Goal: Task Accomplishment & Management: Complete application form

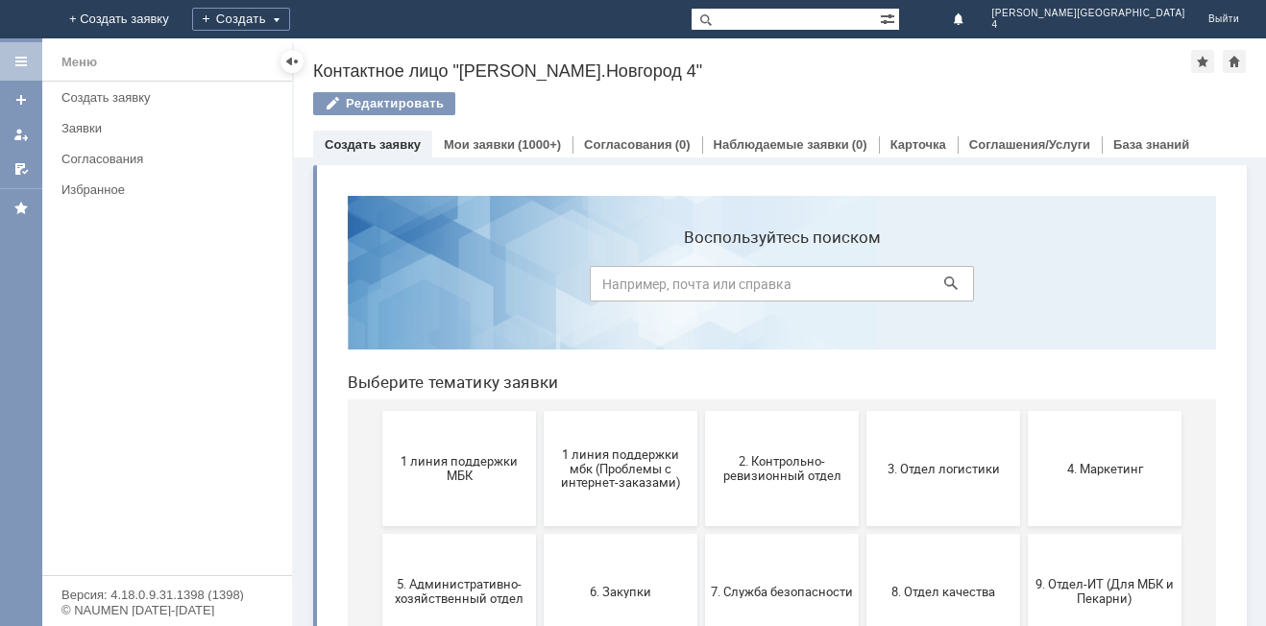
click at [448, 479] on span "1 линия поддержки МБК" at bounding box center [459, 468] width 142 height 29
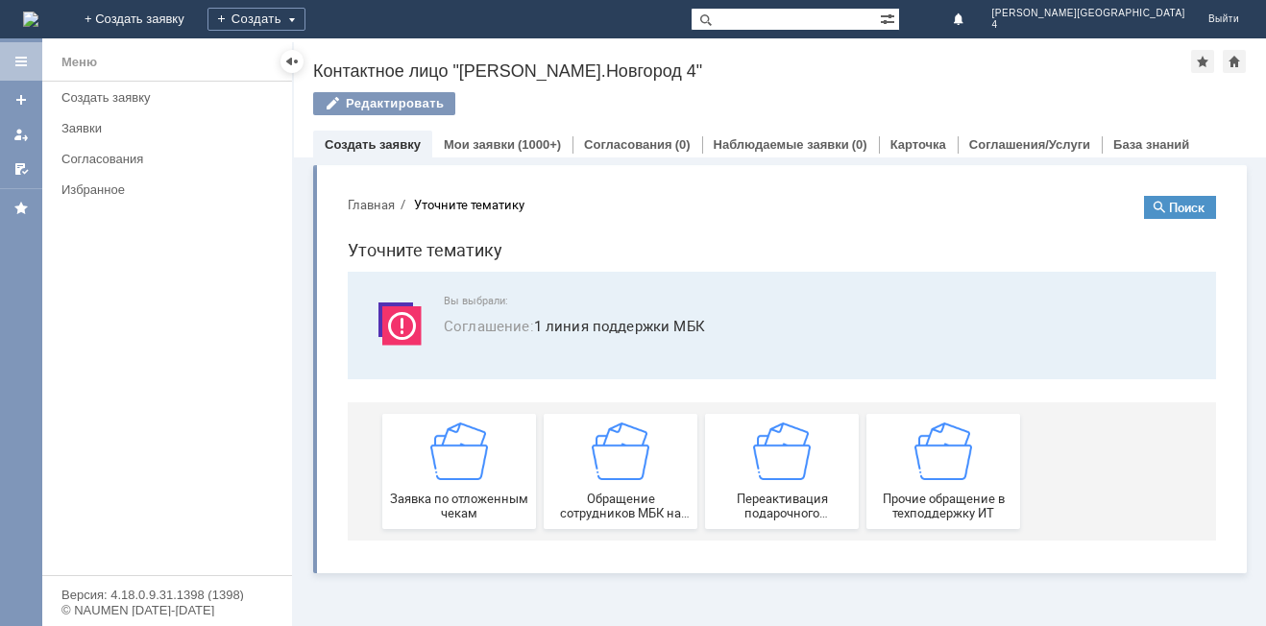
click at [478, 456] on img at bounding box center [459, 452] width 58 height 58
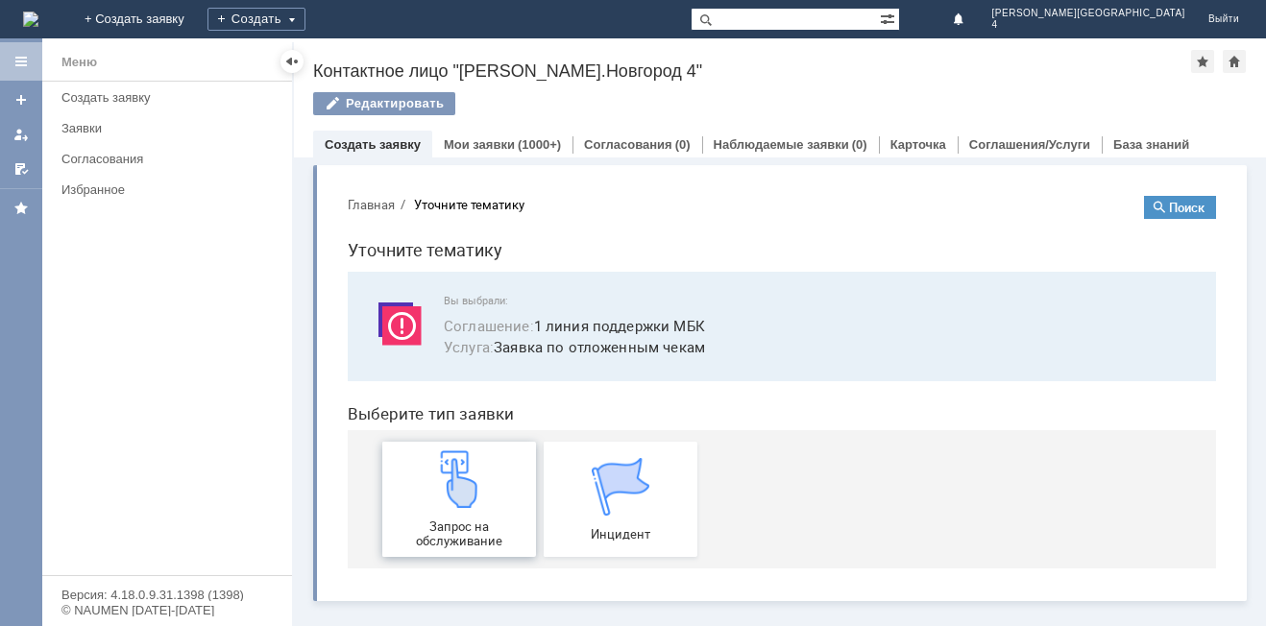
click at [456, 469] on img at bounding box center [459, 479] width 58 height 58
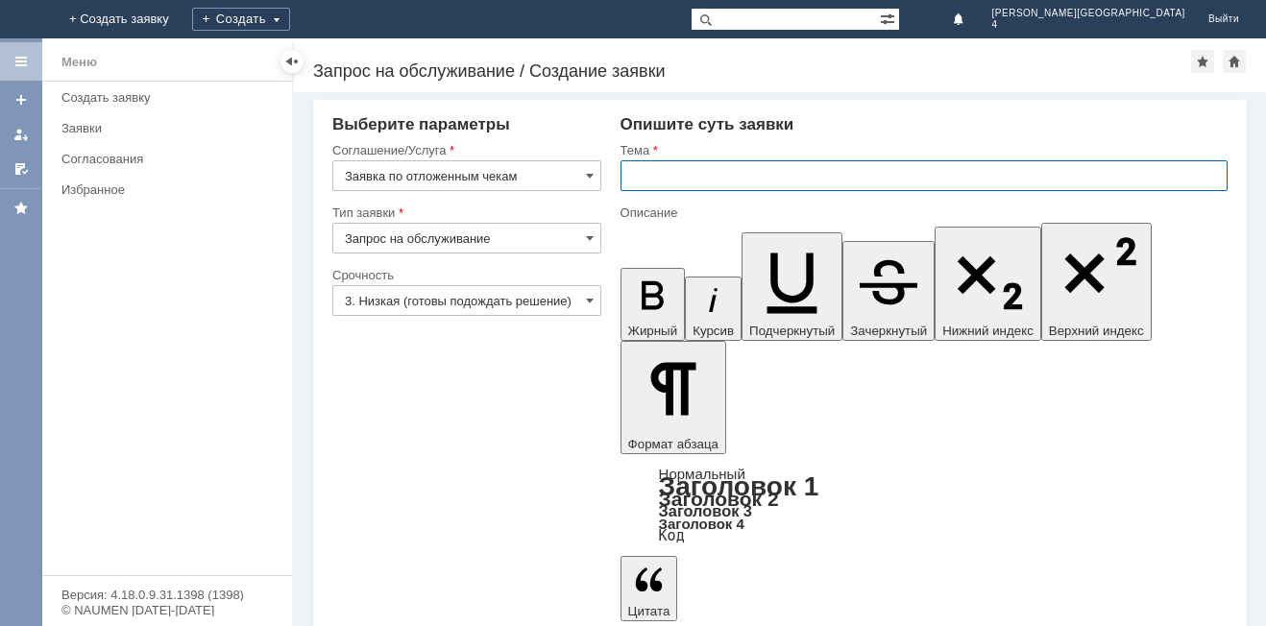
click at [665, 178] on input "text" at bounding box center [923, 175] width 607 height 31
drag, startPoint x: 1297, startPoint y: 4837, endPoint x: 677, endPoint y: 4577, distance: 671.9
type input "отложенный чек"
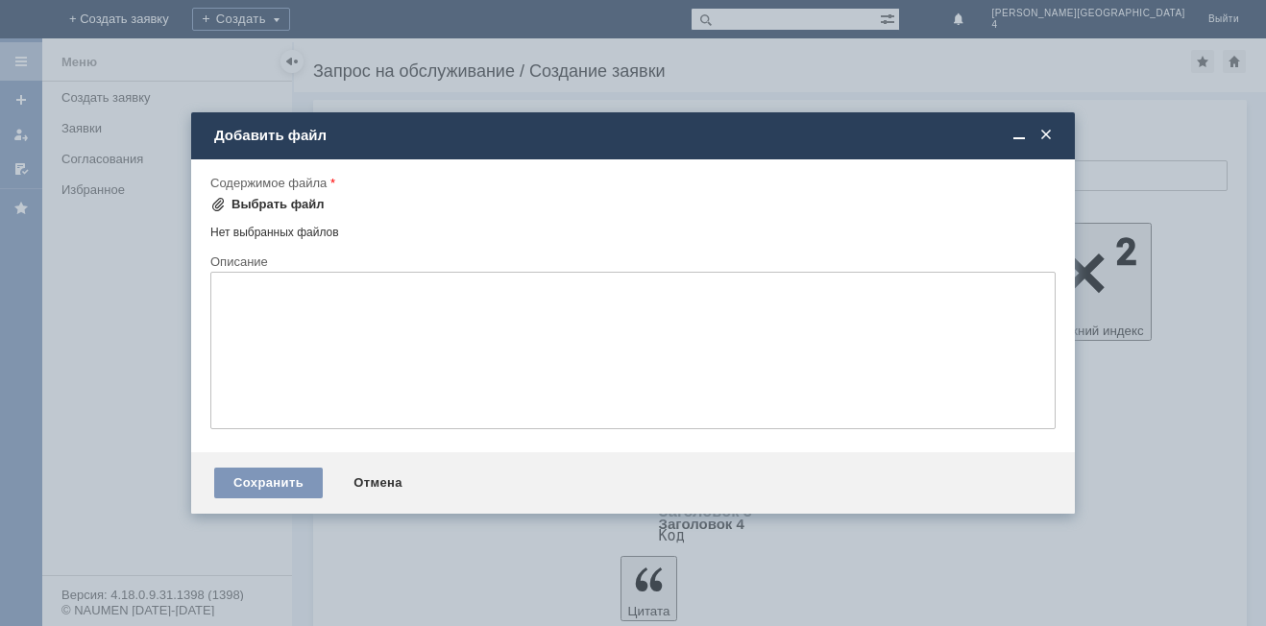
click at [306, 198] on div "Выбрать файл" at bounding box center [277, 204] width 93 height 15
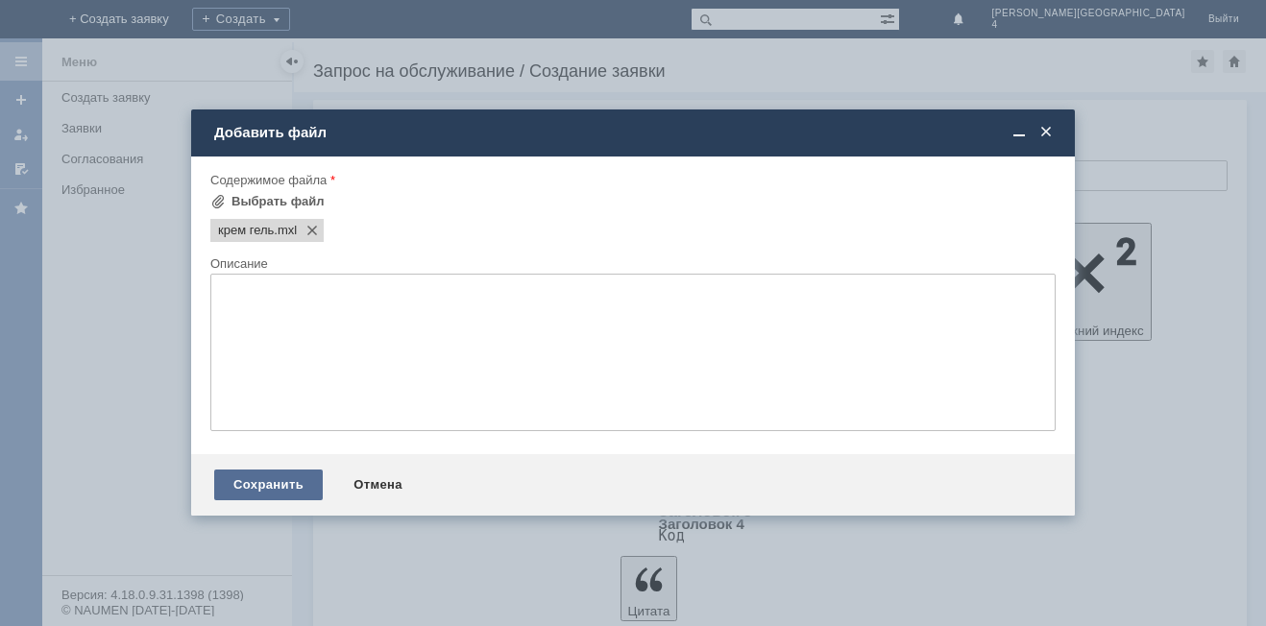
click at [296, 478] on div "Сохранить" at bounding box center [268, 485] width 109 height 31
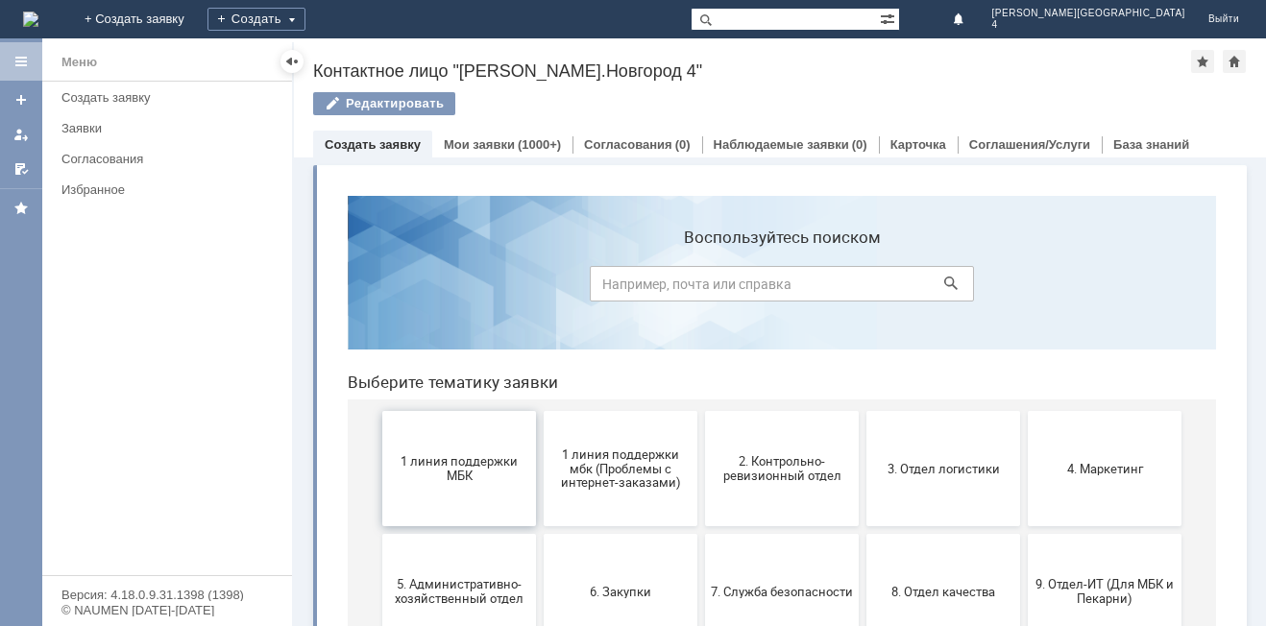
click at [477, 433] on button "1 линия поддержки МБК" at bounding box center [459, 468] width 154 height 115
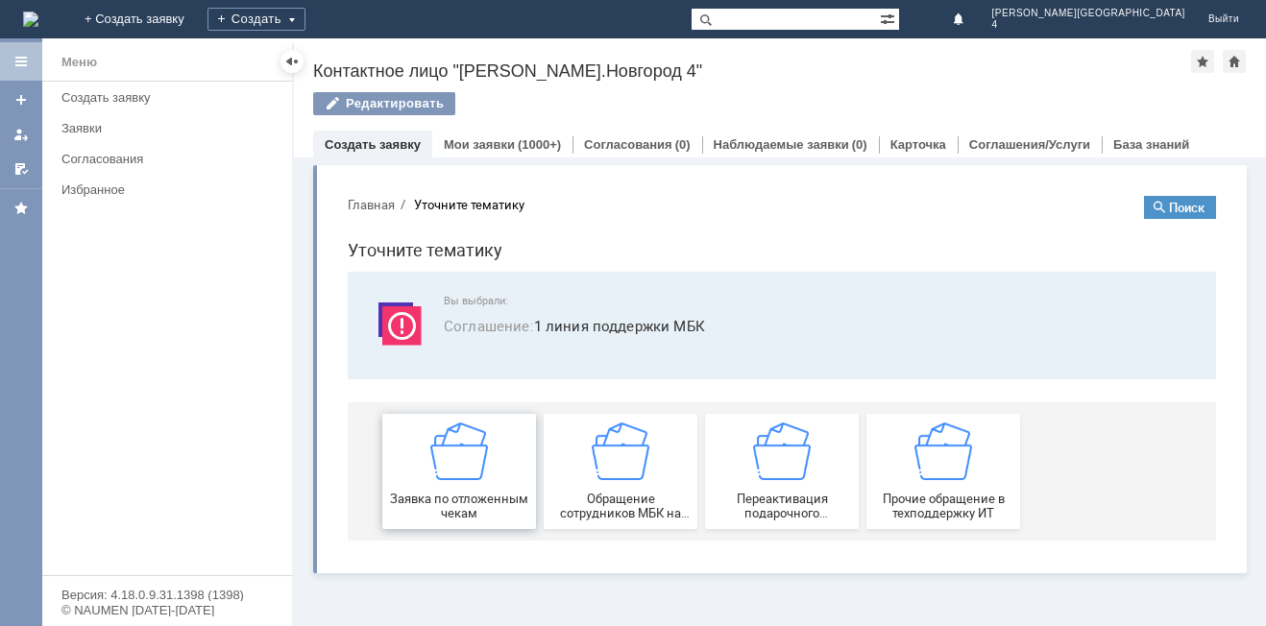
click at [485, 446] on img at bounding box center [459, 452] width 58 height 58
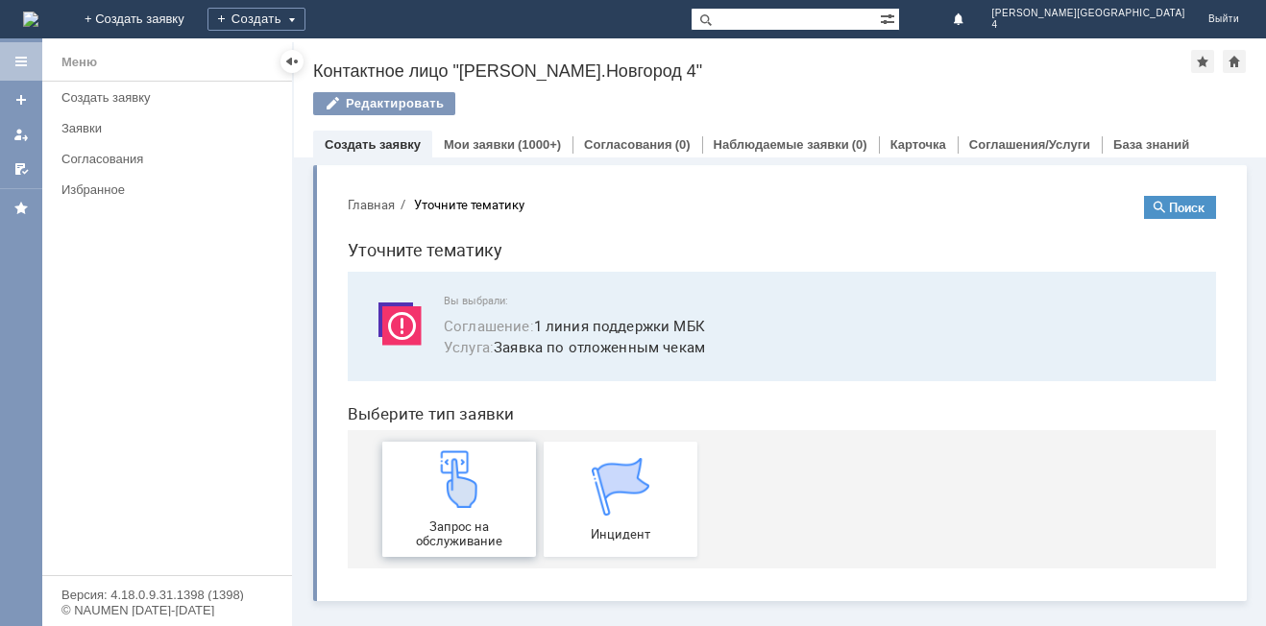
click at [424, 491] on div "Запрос на обслуживание" at bounding box center [459, 499] width 142 height 98
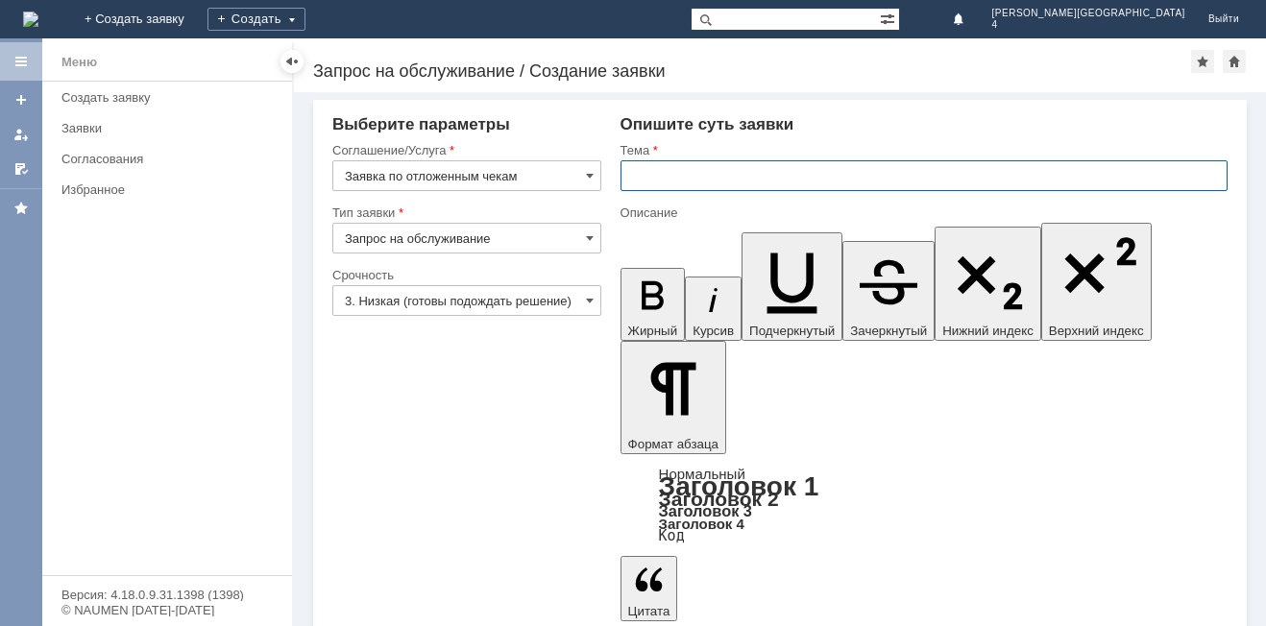
click at [772, 173] on input "text" at bounding box center [923, 175] width 607 height 31
type input "отложенный чек"
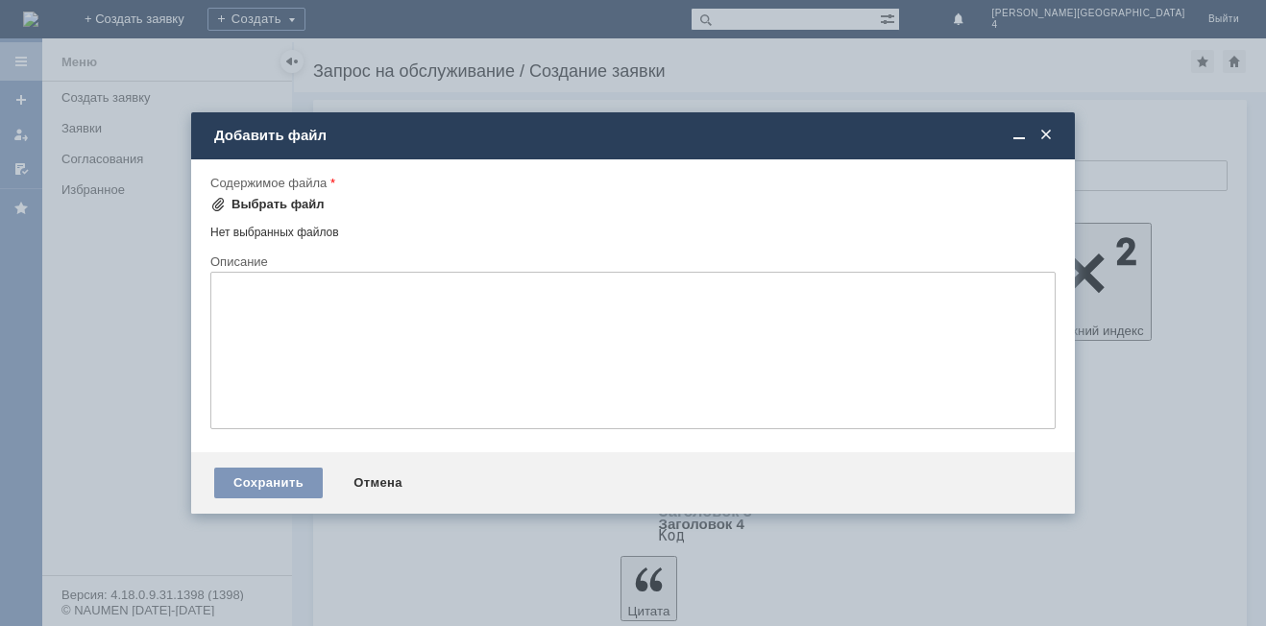
click at [294, 203] on div "Выбрать файл" at bounding box center [277, 204] width 93 height 15
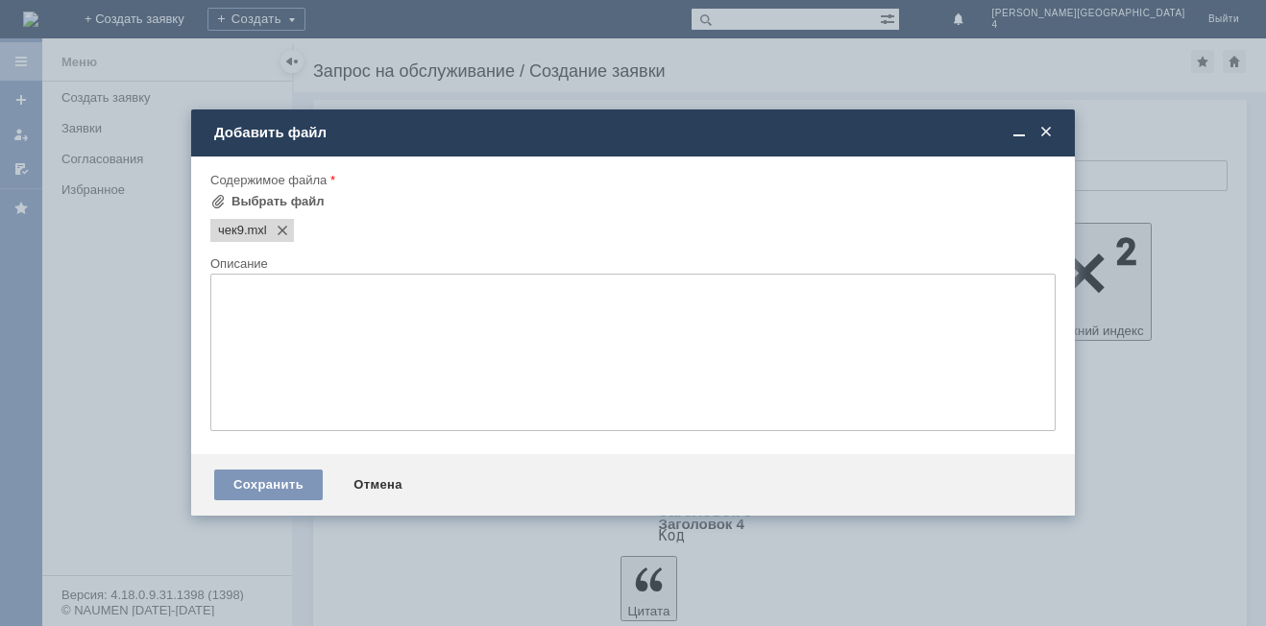
click at [344, 353] on textarea at bounding box center [632, 353] width 845 height 158
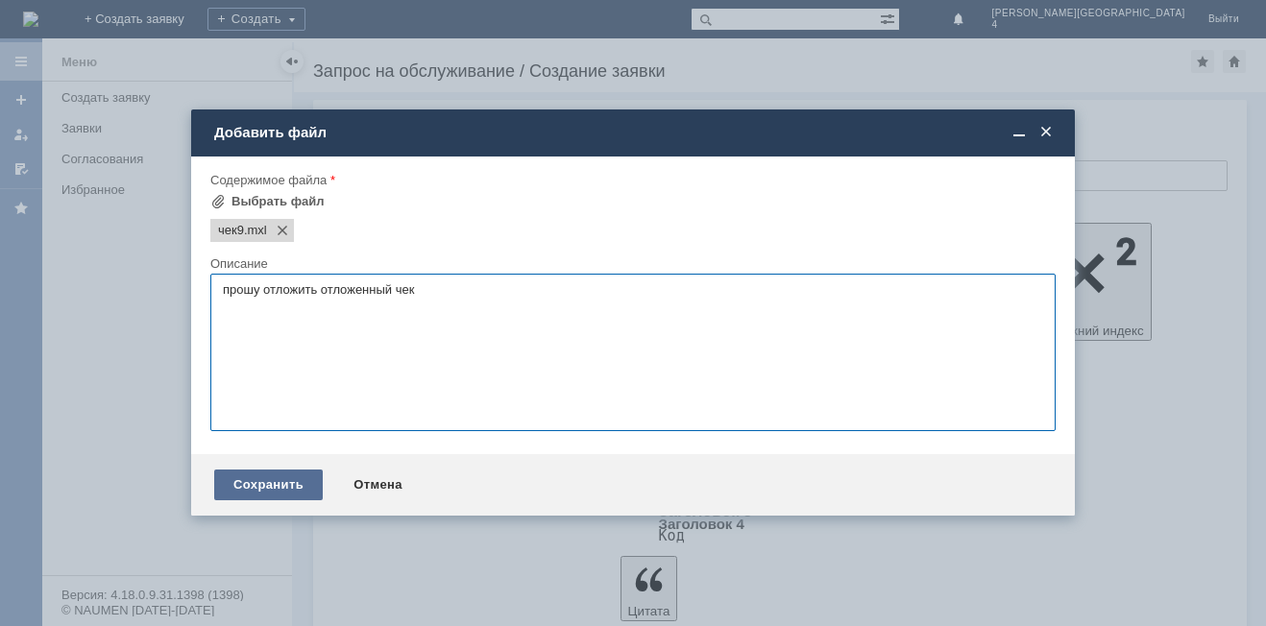
type textarea "прошу отложить отложенный чек"
click at [273, 481] on div "Сохранить" at bounding box center [268, 485] width 109 height 31
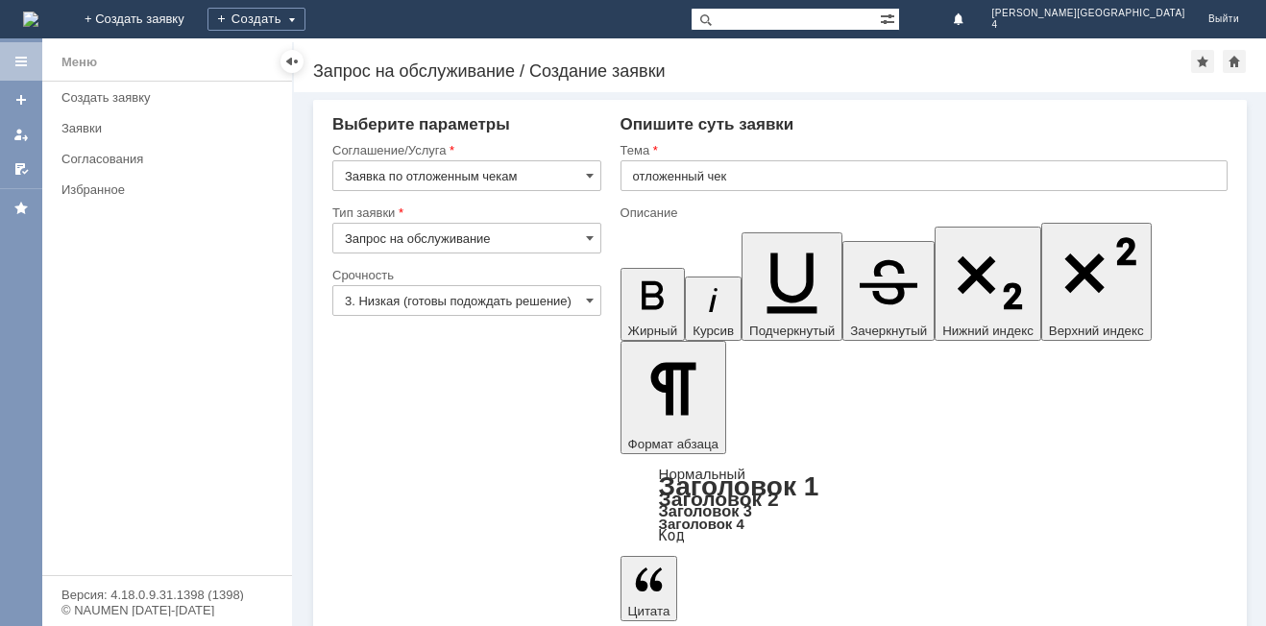
drag, startPoint x: 406, startPoint y: 576, endPoint x: 438, endPoint y: 625, distance: 58.3
click at [430, 621] on div "Внимание! Выберите параметры Соглашение/Услуга Заявка по отложенным чекам Тип з…" at bounding box center [780, 359] width 972 height 534
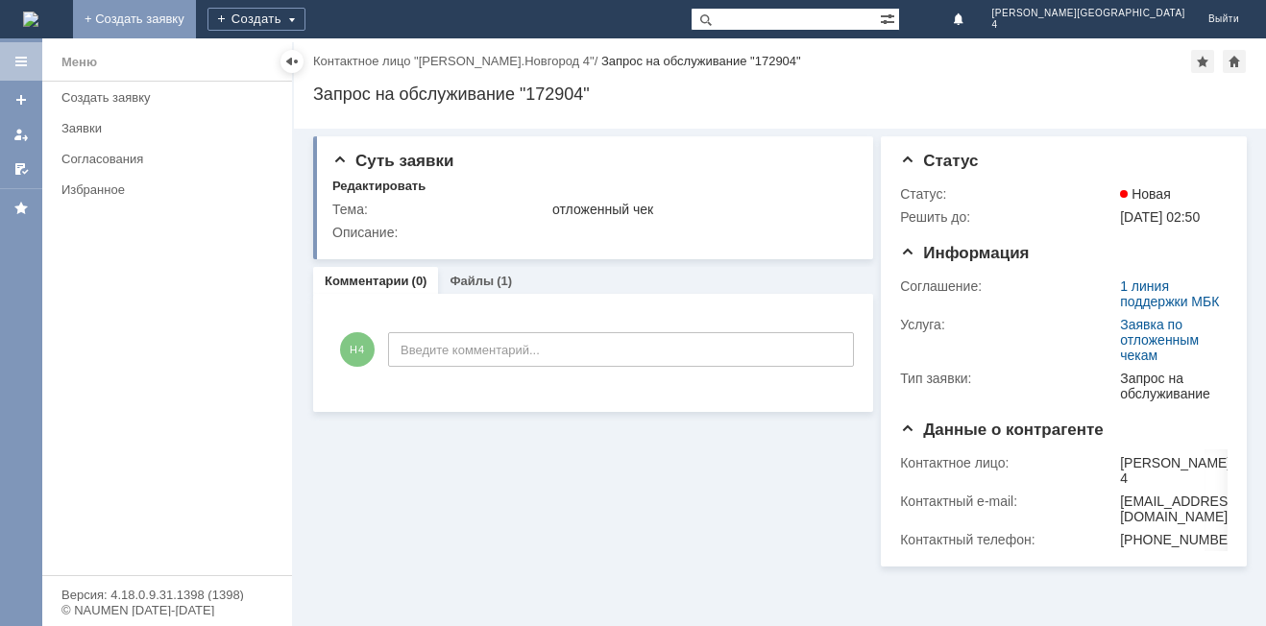
click at [196, 18] on link "+ Создать заявку" at bounding box center [134, 19] width 123 height 38
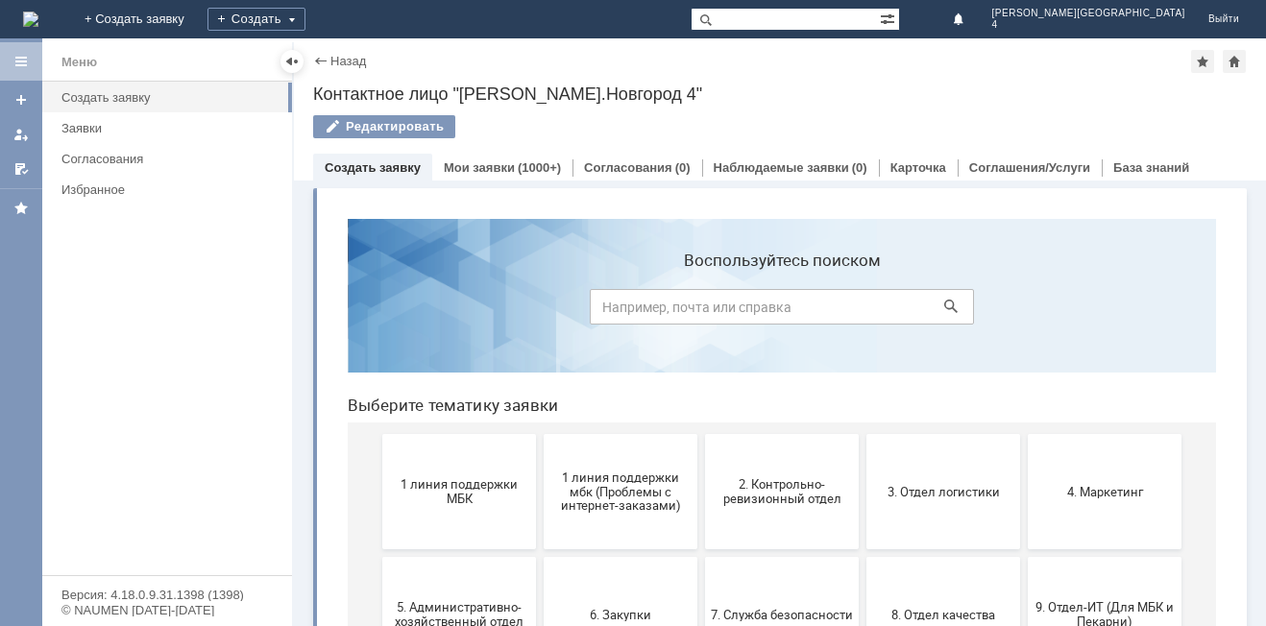
click at [436, 459] on button "1 линия поддержки МБК" at bounding box center [459, 491] width 154 height 115
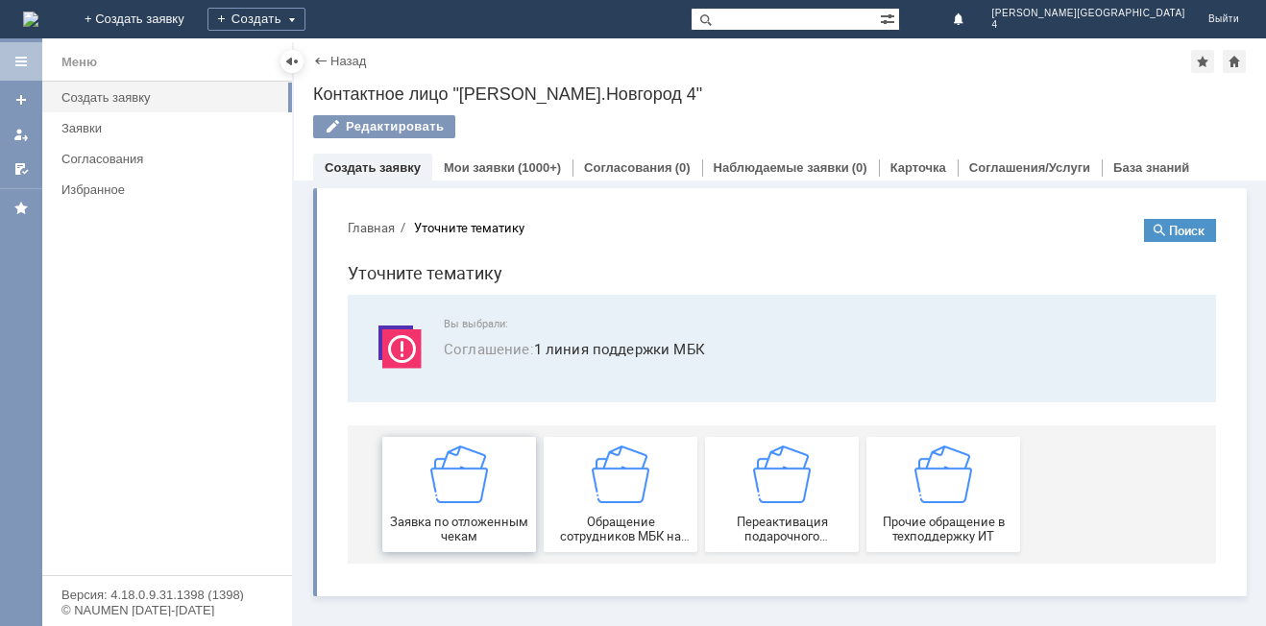
click at [441, 504] on div "Заявка по отложенным чекам" at bounding box center [459, 495] width 142 height 98
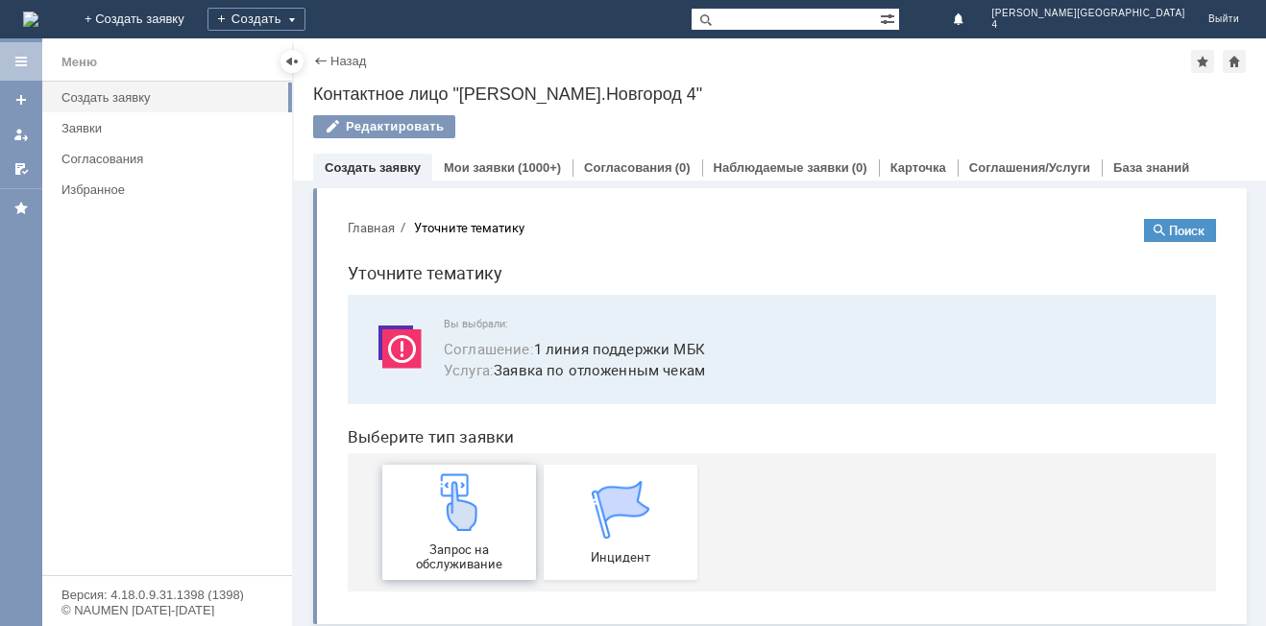
click at [473, 479] on img at bounding box center [459, 502] width 58 height 58
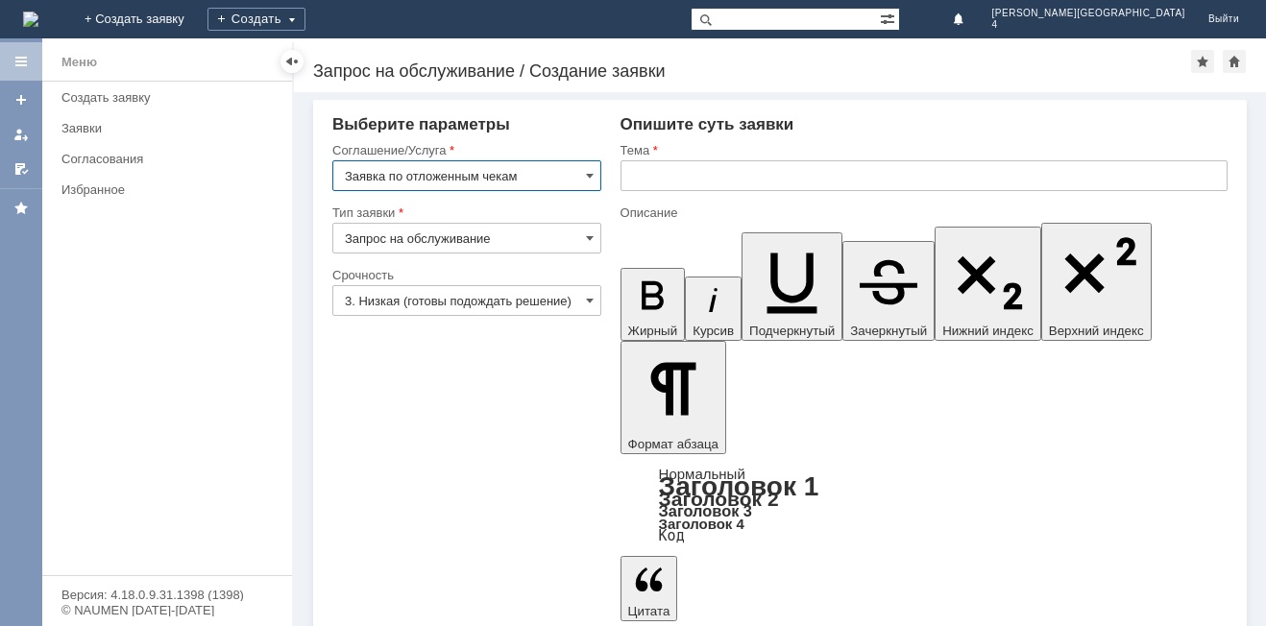
click at [685, 182] on input "text" at bounding box center [923, 175] width 607 height 31
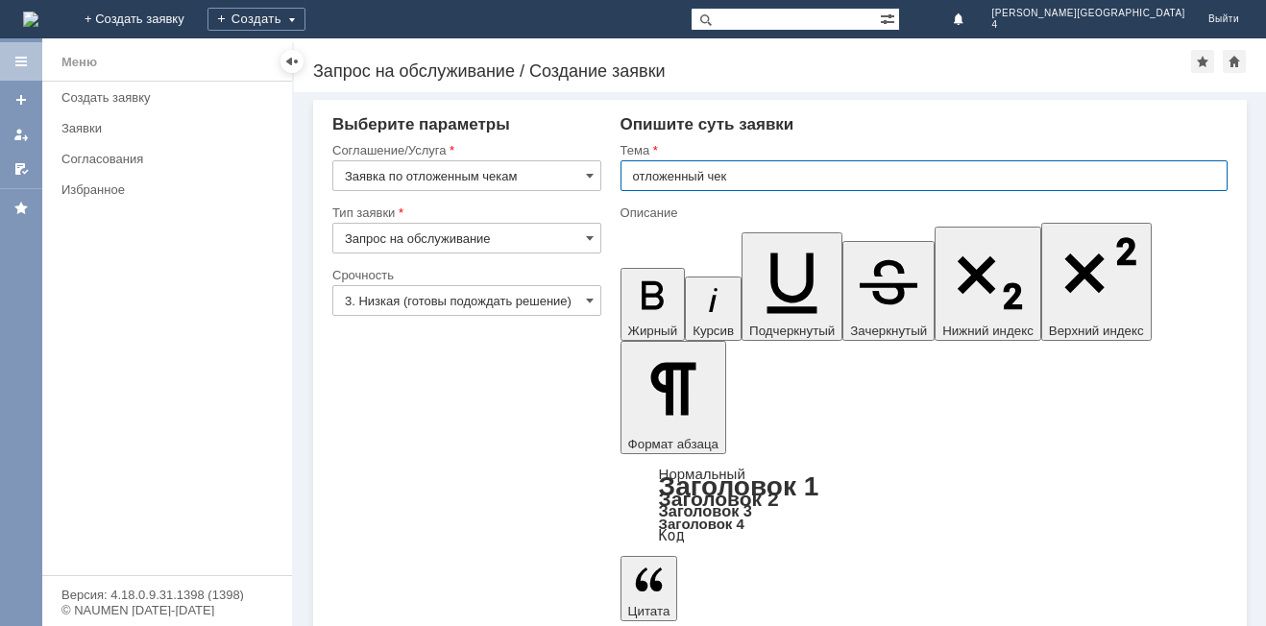
type input "отложенный чек"
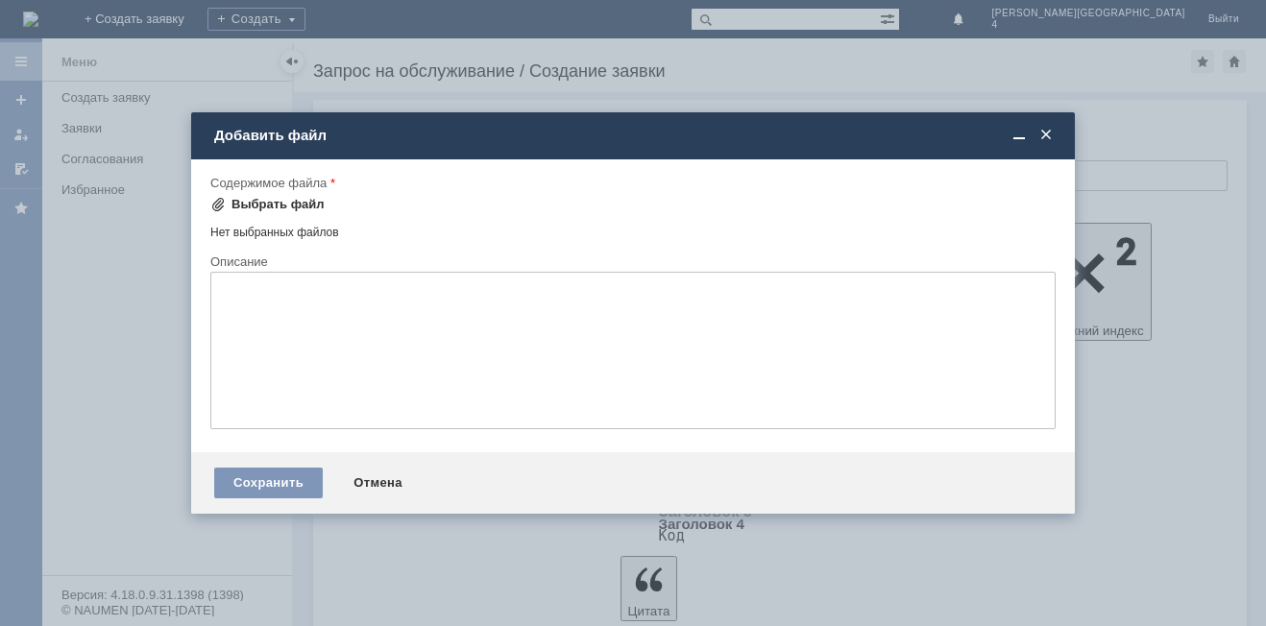
click at [255, 201] on div "Выбрать файл" at bounding box center [277, 204] width 93 height 15
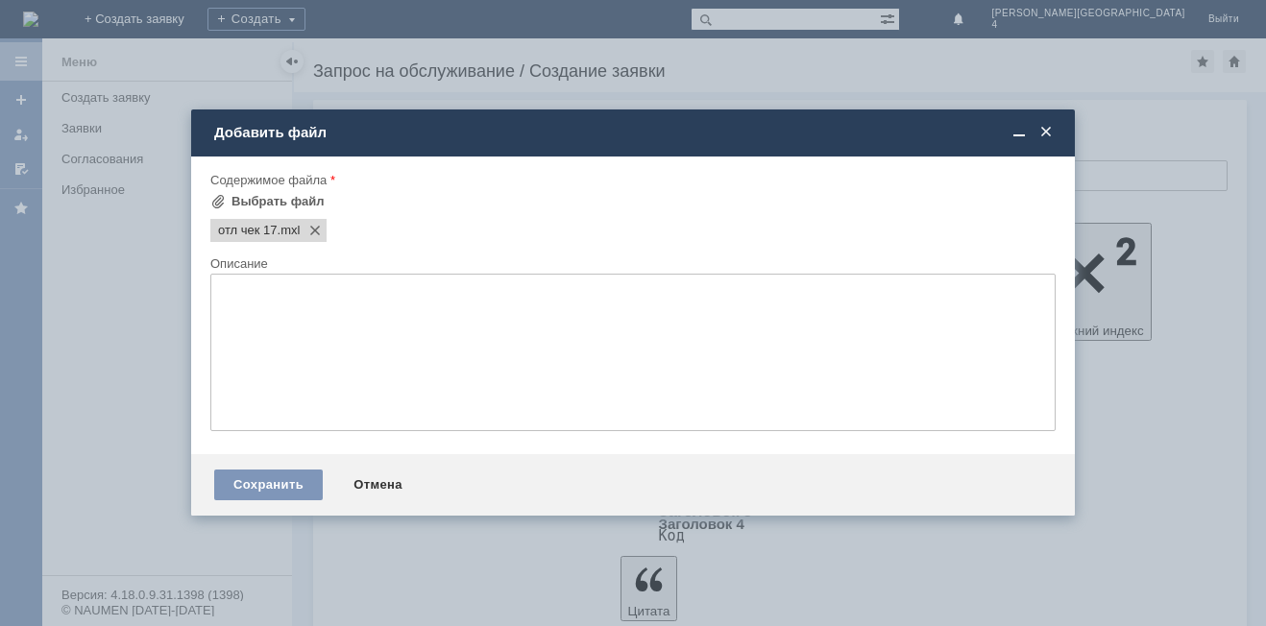
click at [630, 387] on textarea at bounding box center [632, 353] width 845 height 158
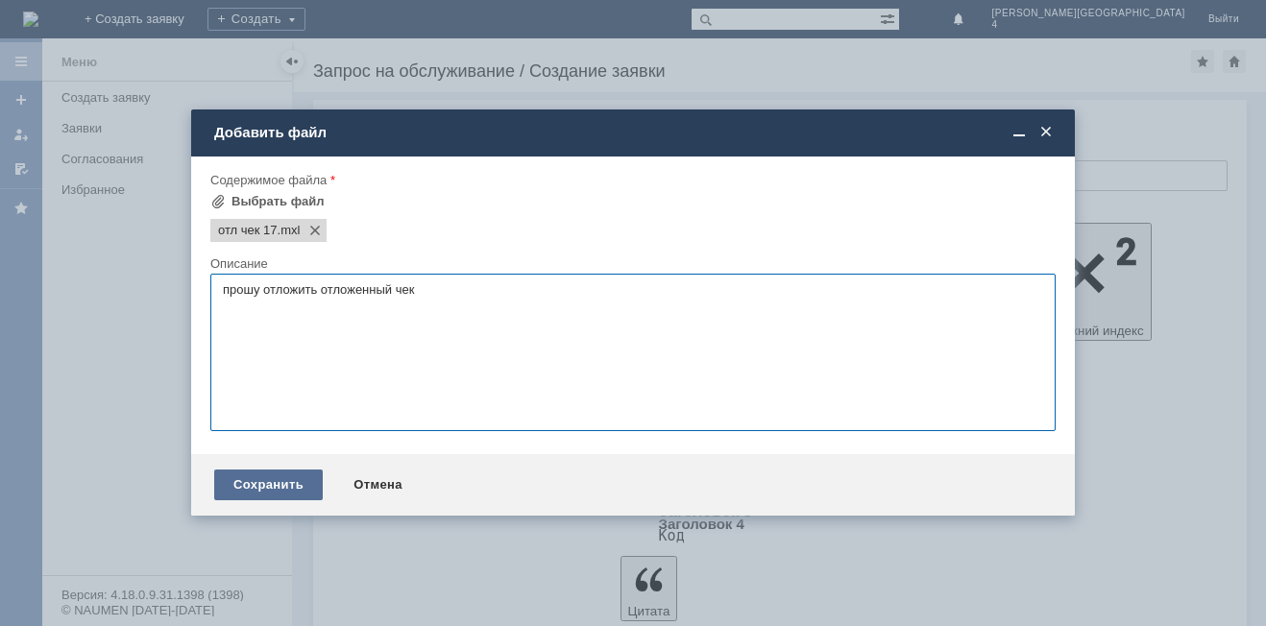
type textarea "прошу отложить отложенный чек"
click at [303, 485] on div "Сохранить" at bounding box center [268, 485] width 109 height 31
